Goal: Task Accomplishment & Management: Complete application form

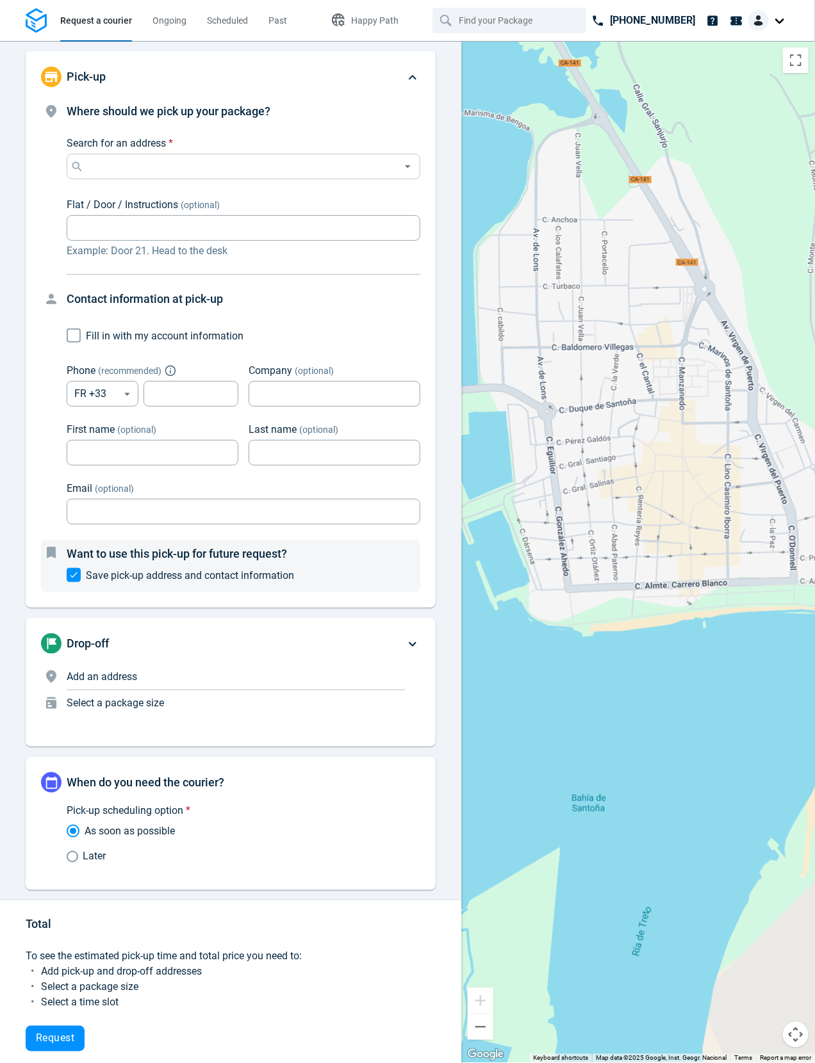
click at [191, 154] on div "Search for an address *" at bounding box center [244, 167] width 354 height 26
click at [172, 192] on p "[PERSON_NAME]" at bounding box center [134, 192] width 79 height 9
type input "[STREET_ADDRESS]"
type input "ES"
type input "644123123"
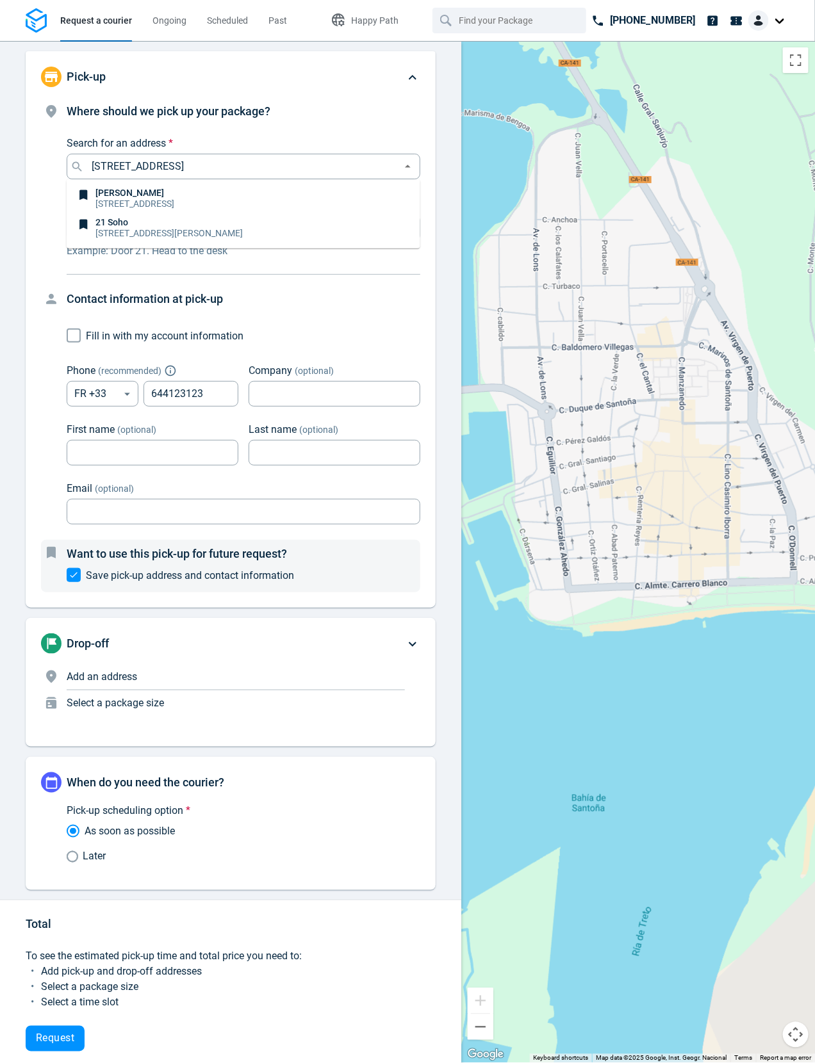
type input "Petr"
type input "Krejcik"
type input "p.krejcik@stuart.com"
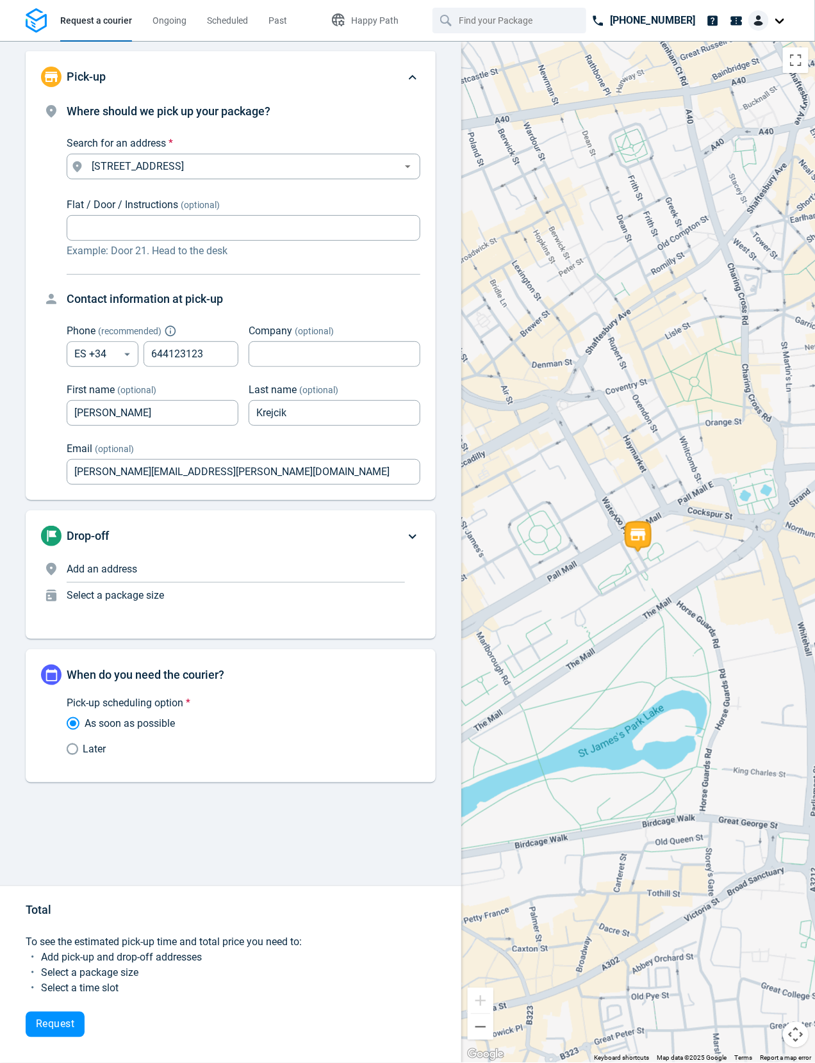
click at [151, 519] on div "Drop-off Add an address Select a package size" at bounding box center [231, 575] width 410 height 129
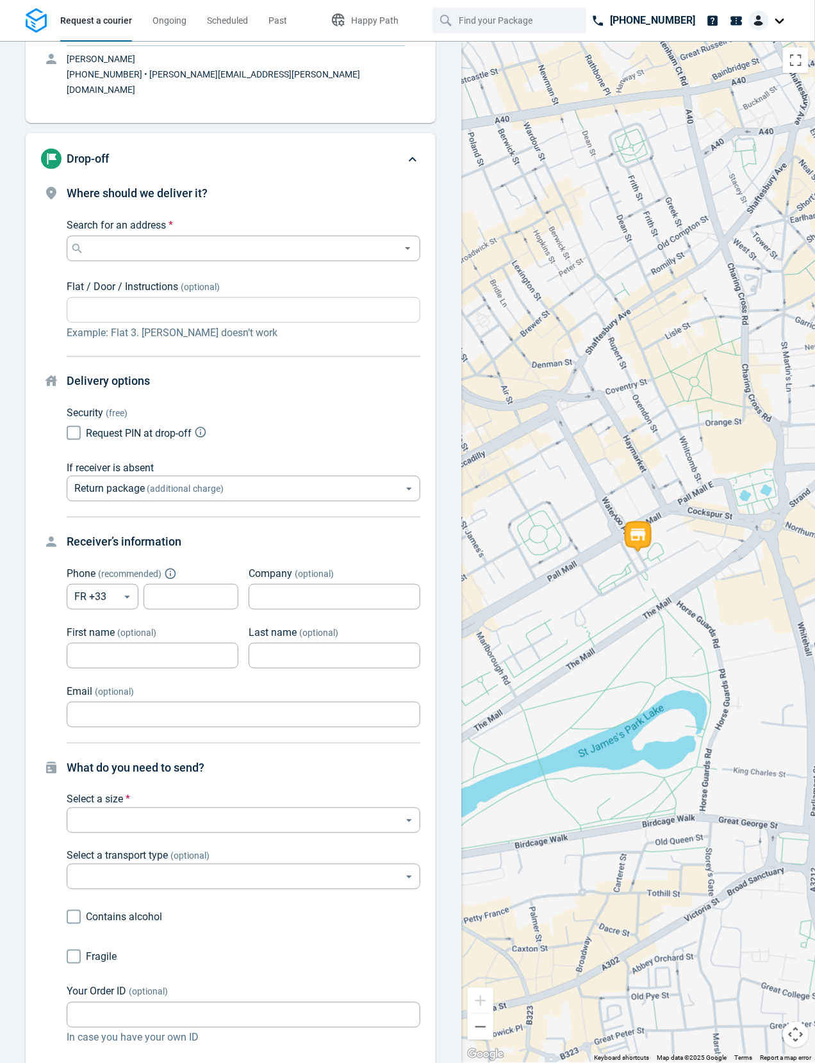
scroll to position [139, 0]
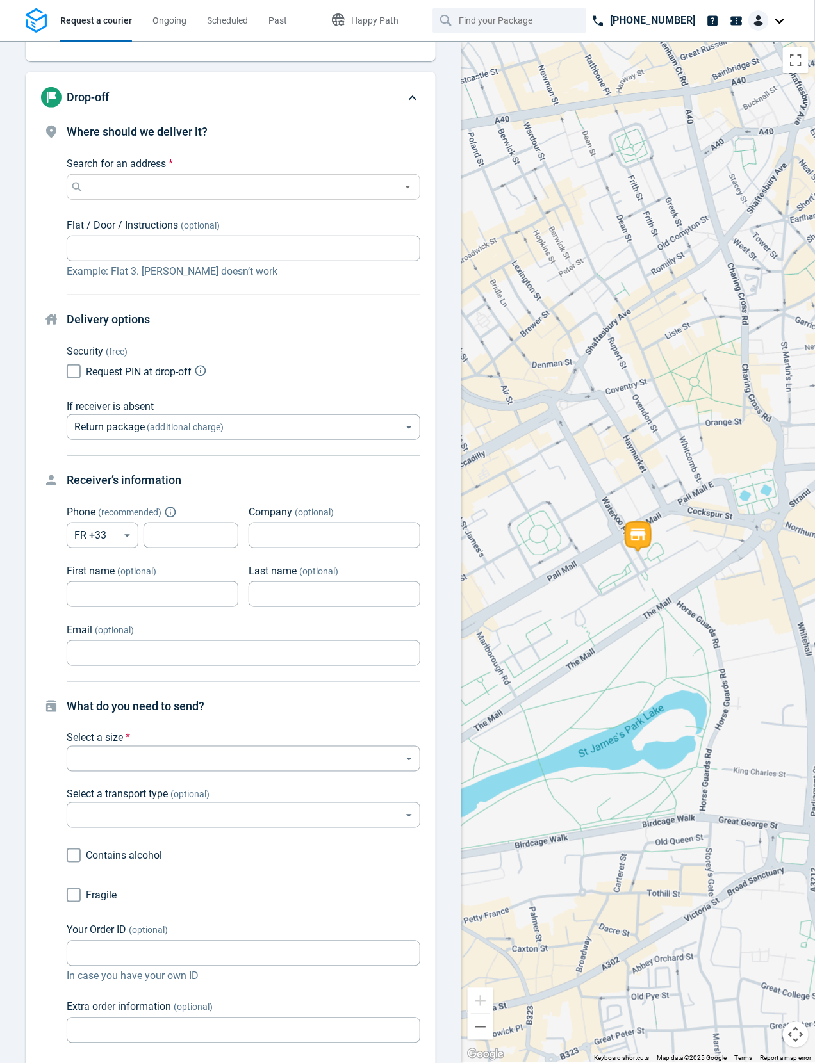
click at [135, 174] on div "Search for an address *" at bounding box center [244, 187] width 354 height 26
click at [147, 195] on p "[PERSON_NAME]" at bounding box center [134, 197] width 79 height 9
type input "[STREET_ADDRESS]"
type input "ES"
type input "644123123"
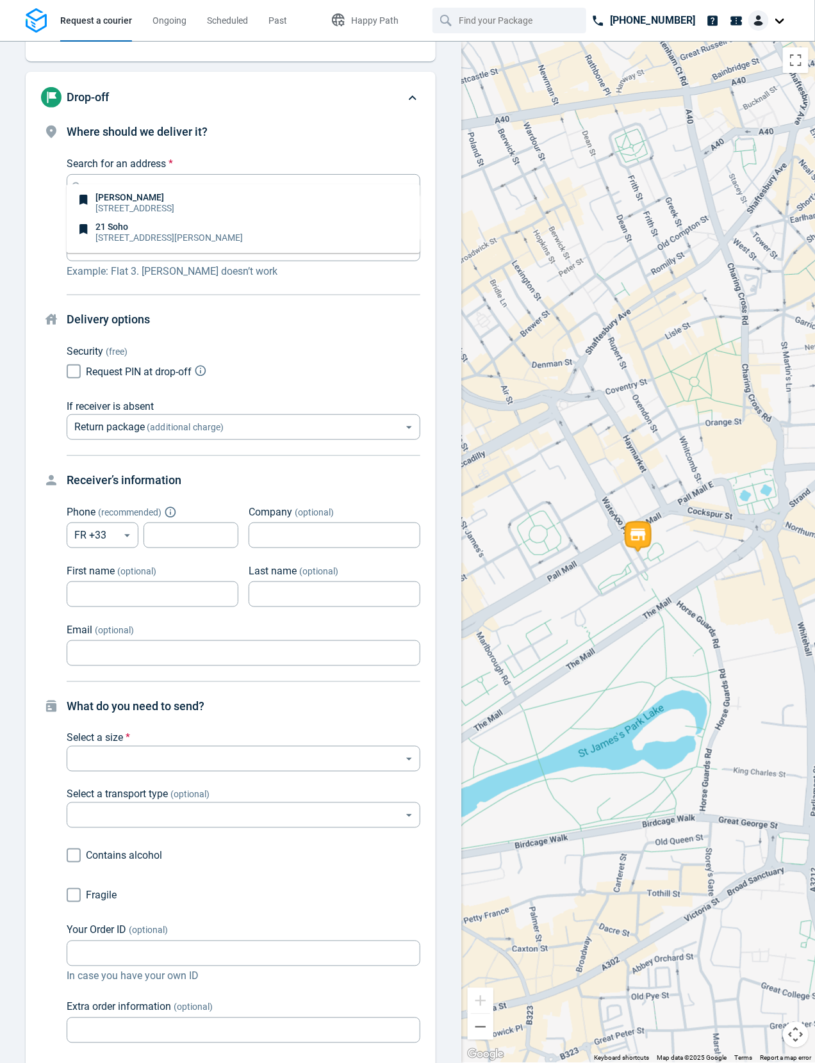
type input "Petr"
type input "Krejcik"
type input "p.krejcik@stuart.com"
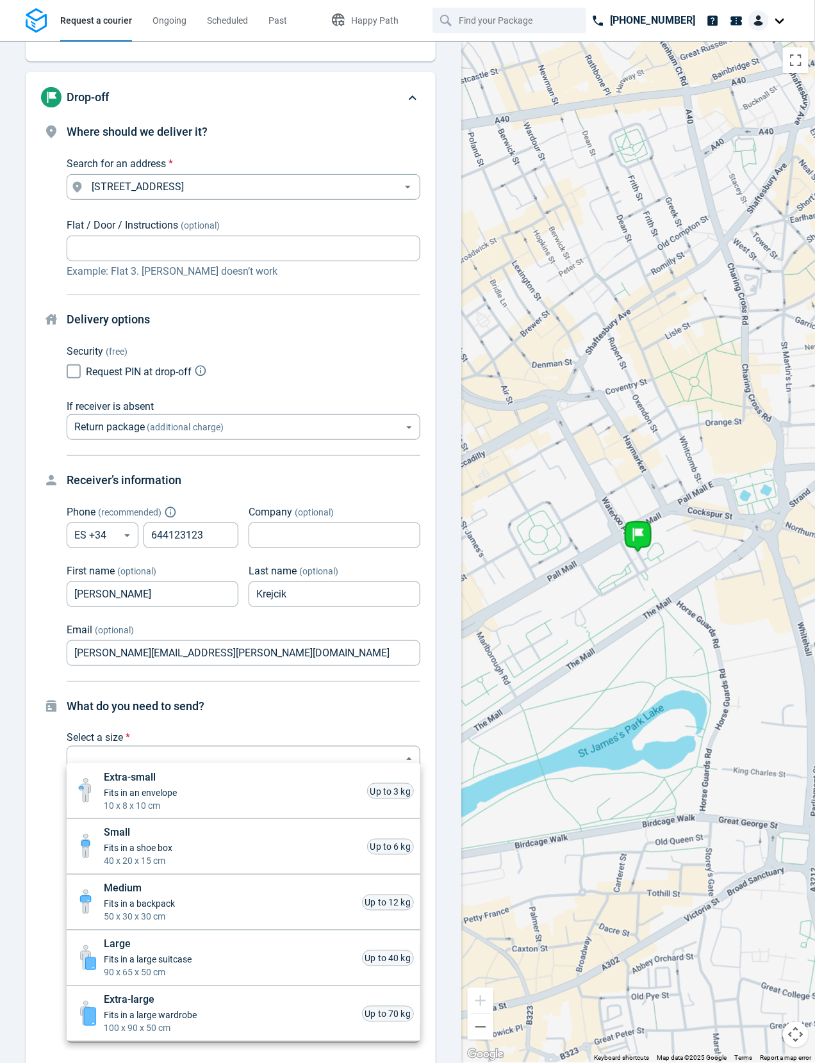
click at [133, 744] on body "Request a courier Ongoing Scheduled Past Happy Path +44 1631 700419 Pick-up 116…" at bounding box center [407, 531] width 815 height 1063
click at [191, 777] on li "Extra-small Fits in an envelope 10 x 8 x 10 cm Up to 3 kg" at bounding box center [244, 792] width 354 height 56
type input "xsmall"
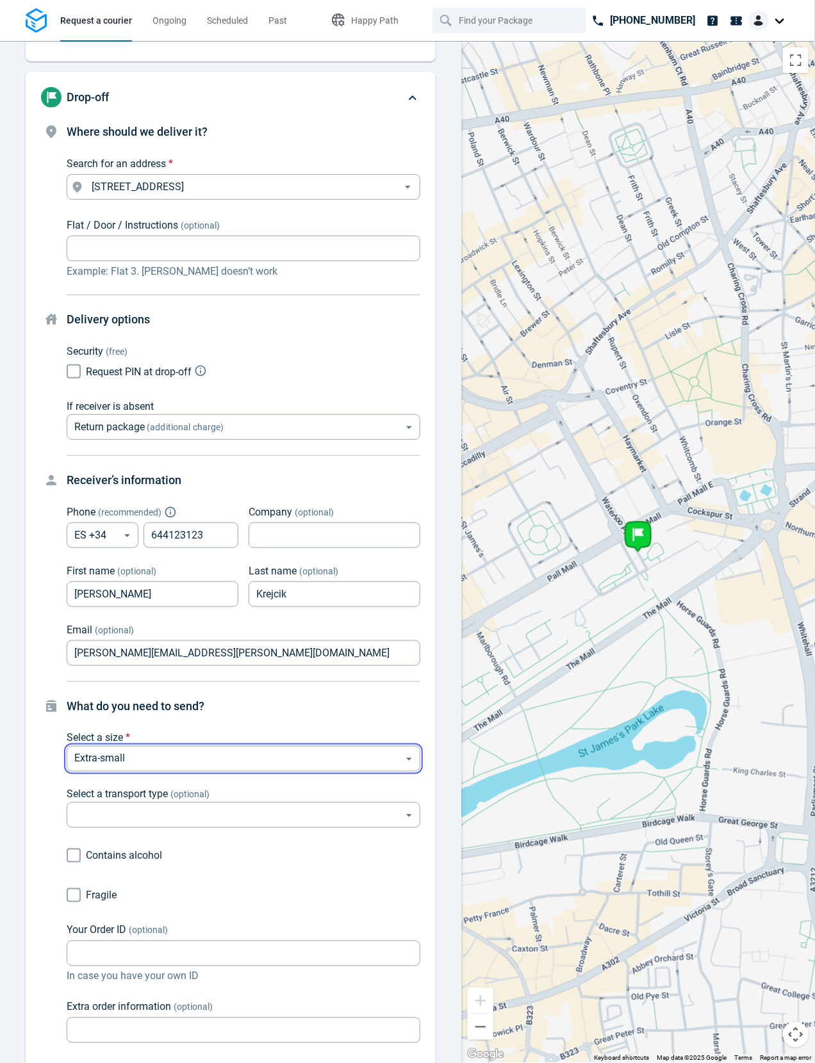
scroll to position [574, 0]
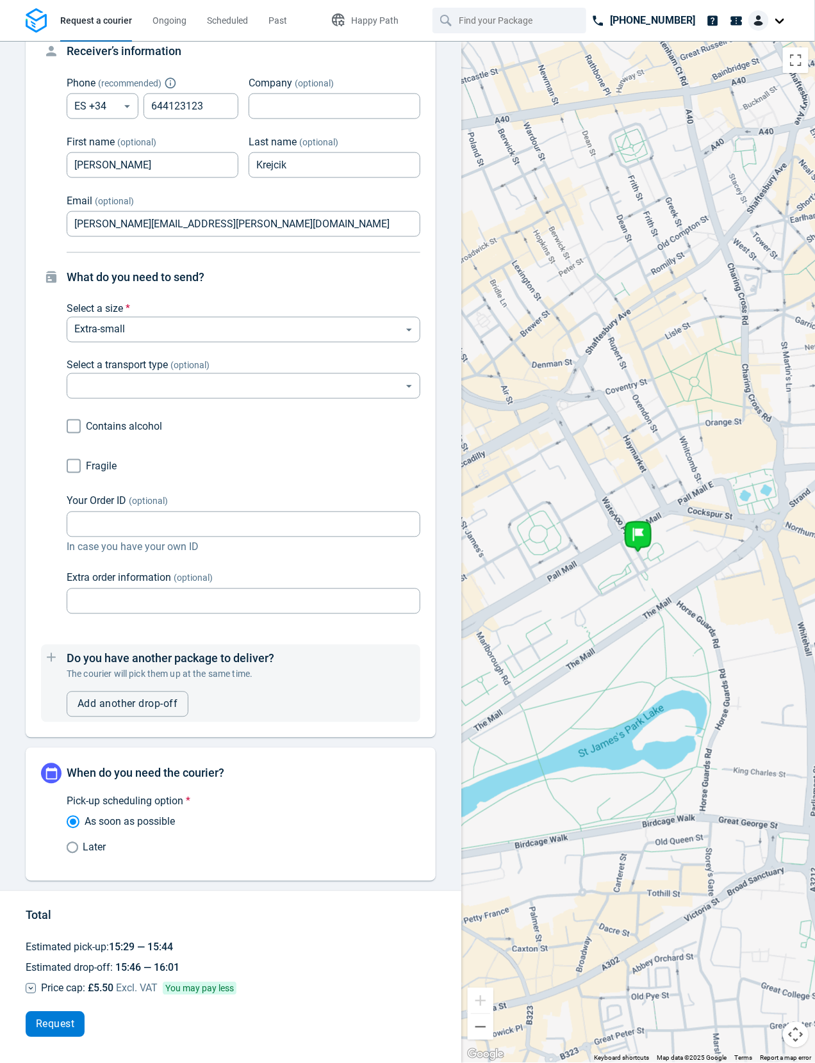
click at [60, 1020] on span "Request" at bounding box center [55, 1025] width 38 height 10
